Goal: Information Seeking & Learning: Learn about a topic

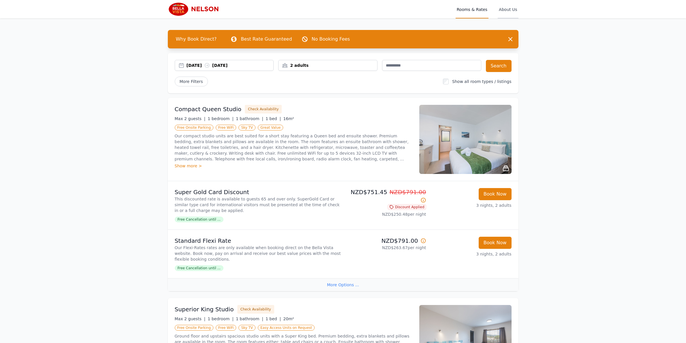
click at [518, 13] on span "About Us" at bounding box center [507, 9] width 20 height 18
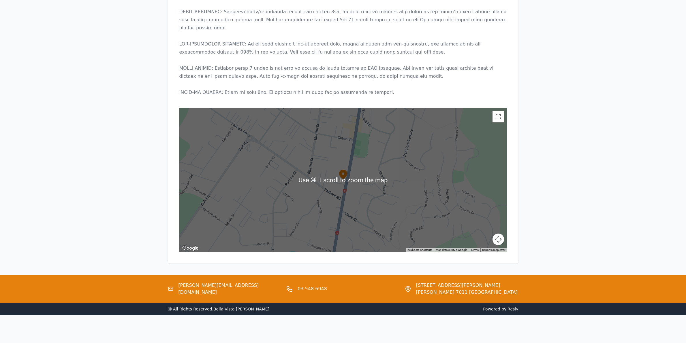
scroll to position [497, 0]
click at [504, 236] on button "Map camera controls" at bounding box center [498, 240] width 12 height 12
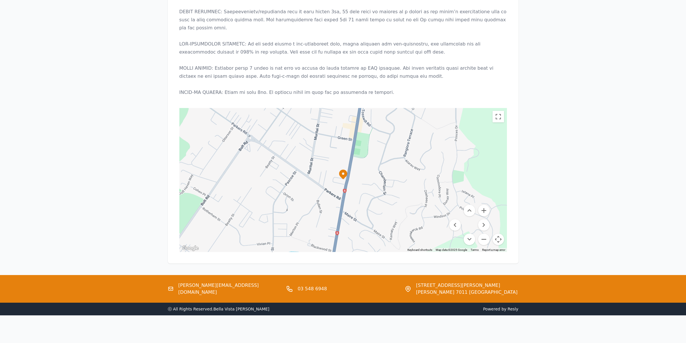
click at [504, 236] on button "Map camera controls" at bounding box center [498, 240] width 12 height 12
click at [489, 234] on button "Zoom out" at bounding box center [484, 240] width 12 height 12
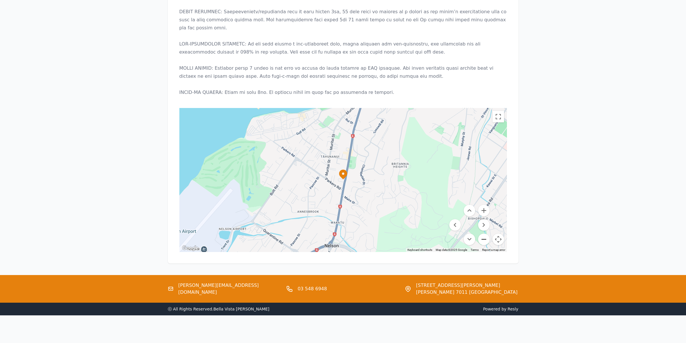
click at [489, 234] on button "Zoom out" at bounding box center [484, 240] width 12 height 12
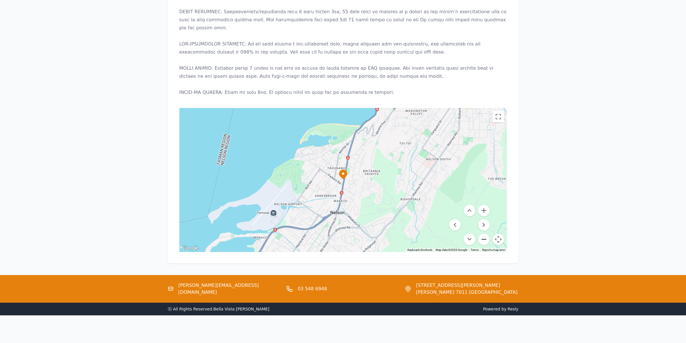
click at [489, 234] on button "Zoom out" at bounding box center [484, 240] width 12 height 12
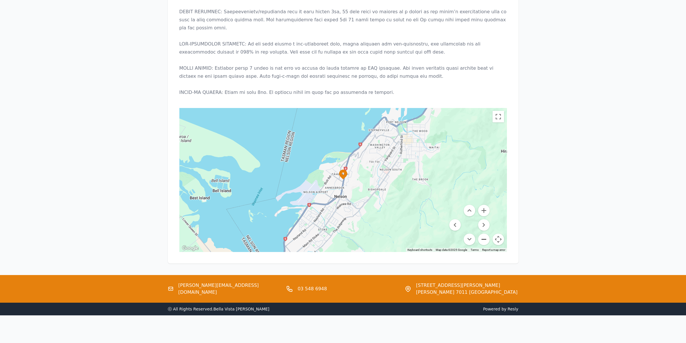
click at [489, 234] on button "Zoom out" at bounding box center [484, 240] width 12 height 12
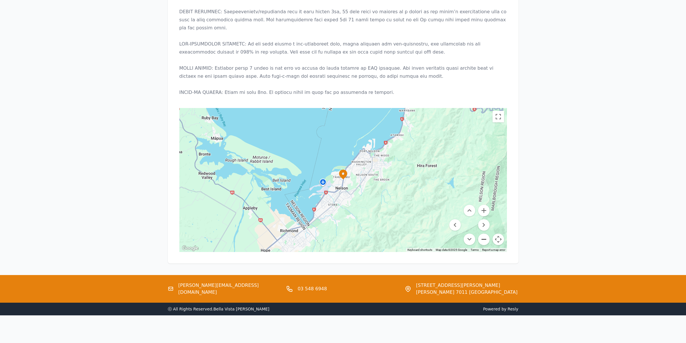
click at [489, 234] on button "Zoom out" at bounding box center [484, 240] width 12 height 12
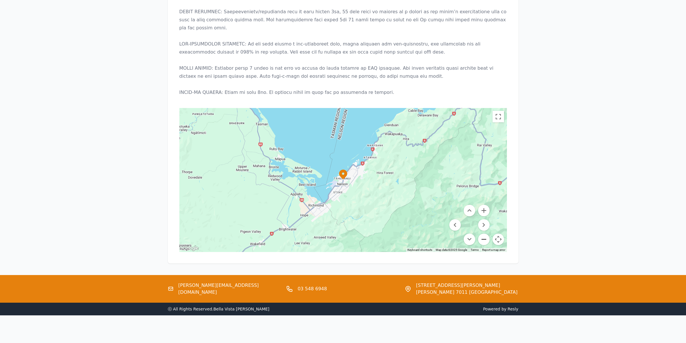
click at [489, 234] on button "Zoom out" at bounding box center [484, 240] width 12 height 12
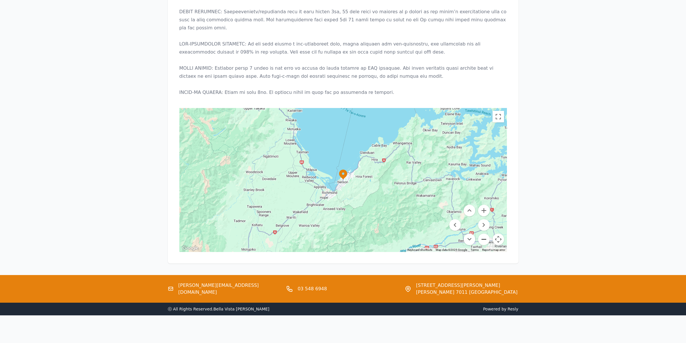
click at [489, 234] on button "Zoom out" at bounding box center [484, 240] width 12 height 12
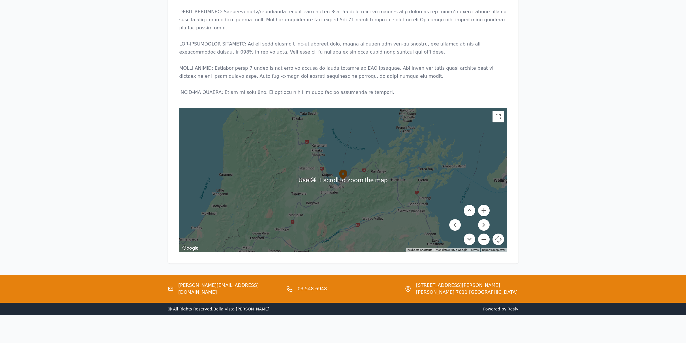
scroll to position [480, 0]
